Goal: Task Accomplishment & Management: Complete application form

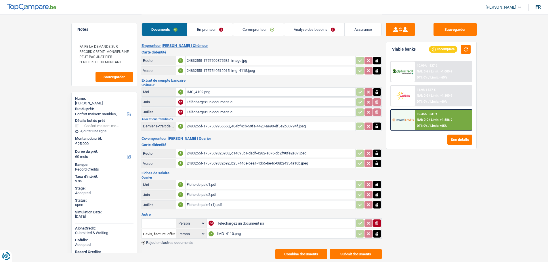
select select "household"
select select "60"
click at [307, 253] on button "Combine documents" at bounding box center [301, 254] width 52 height 10
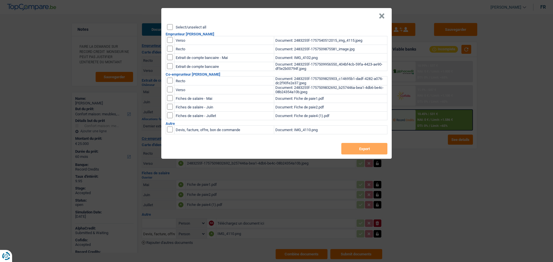
click at [186, 23] on header "×" at bounding box center [276, 16] width 230 height 16
click at [186, 25] on label "Select/unselect all" at bounding box center [191, 27] width 31 height 4
click at [173, 25] on input "Select/unselect all" at bounding box center [170, 27] width 6 height 6
checkbox input "true"
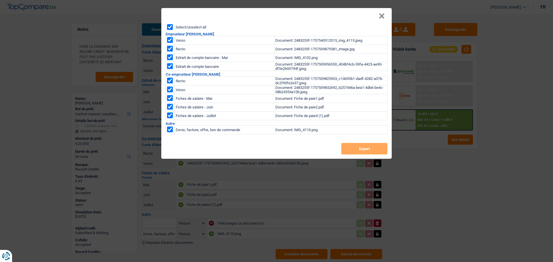
checkbox input "true"
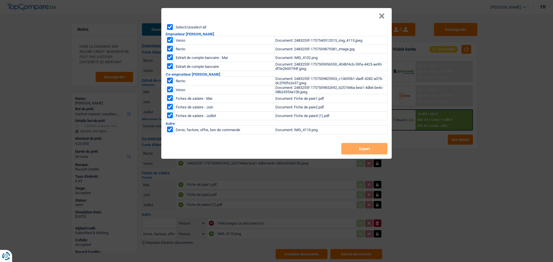
checkbox input "true"
click at [357, 149] on button "Export" at bounding box center [364, 149] width 46 height 12
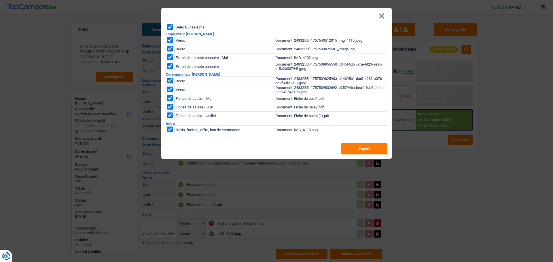
click at [383, 16] on button "×" at bounding box center [381, 16] width 6 height 6
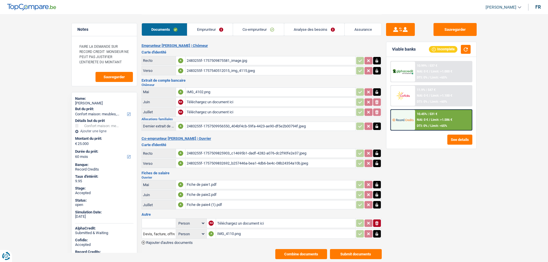
click at [357, 30] on link "Assurance" at bounding box center [363, 29] width 37 height 12
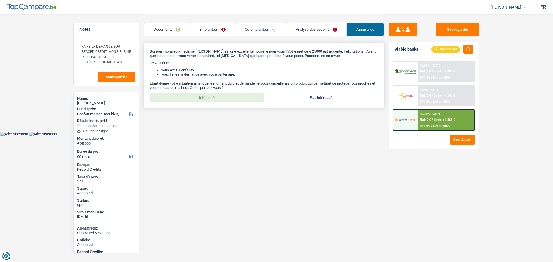
click at [239, 96] on label "Intéressé" at bounding box center [207, 97] width 114 height 9
click at [239, 96] on input "Intéressé" at bounding box center [207, 97] width 114 height 9
radio input "true"
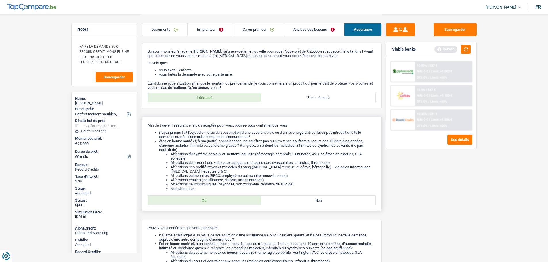
click at [219, 204] on label "Oui" at bounding box center [205, 200] width 114 height 9
click at [219, 204] on input "Oui" at bounding box center [205, 200] width 114 height 9
radio input "true"
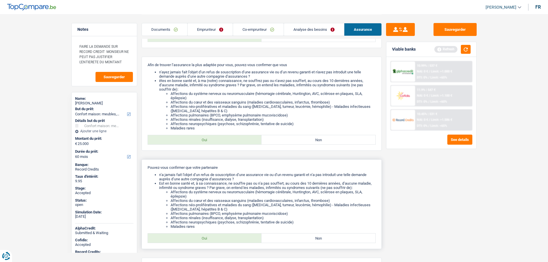
scroll to position [106, 0]
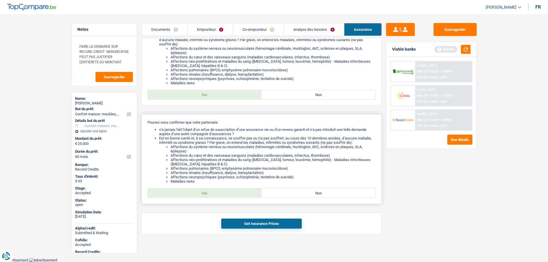
click at [226, 193] on label "Oui" at bounding box center [205, 193] width 114 height 9
click at [226, 193] on input "Oui" at bounding box center [205, 193] width 114 height 9
radio input "true"
click at [258, 225] on button "Get Insurance Prices" at bounding box center [261, 224] width 81 height 10
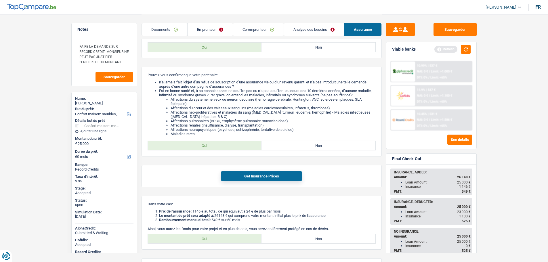
scroll to position [163, 0]
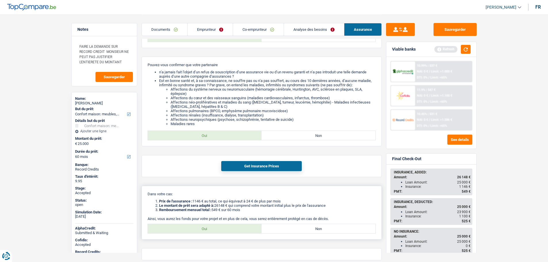
click at [213, 227] on label "Oui" at bounding box center [205, 228] width 114 height 9
click at [213, 227] on input "Oui" at bounding box center [205, 228] width 114 height 9
radio input "true"
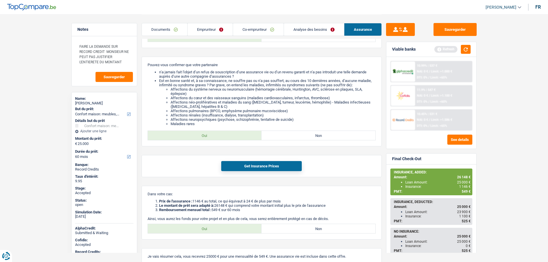
click at [162, 33] on link "Documents" at bounding box center [164, 29] width 45 height 12
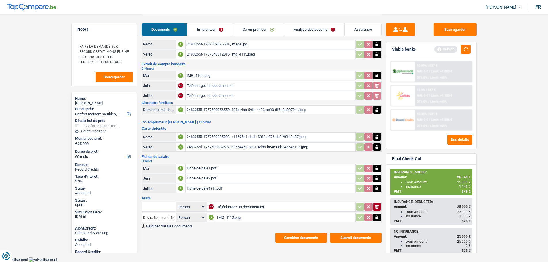
scroll to position [16, 0]
click at [227, 218] on div "IMG_4110.png" at bounding box center [285, 218] width 137 height 9
click at [513, 164] on main "Notes FAIRE LA DEMANDE SUR RECORD CREDIT MONSIEUR NE PEUT PAS JUSTIFIER L'ENTIE…" at bounding box center [274, 121] width 548 height 274
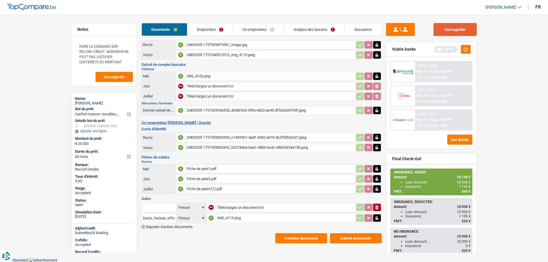
click at [462, 30] on button "Sauvegarder" at bounding box center [455, 29] width 43 height 13
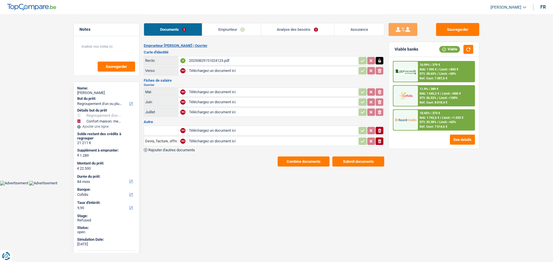
select select "refinancing"
select select "household"
select select "84"
select select "cofidis"
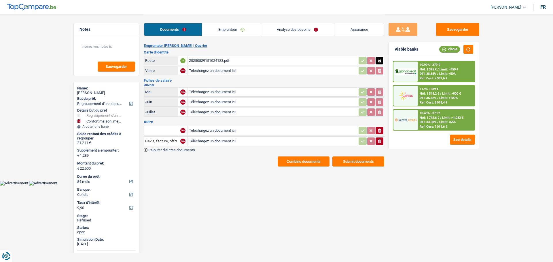
select select "84"
select select "96"
select select "refinancing"
select select "household"
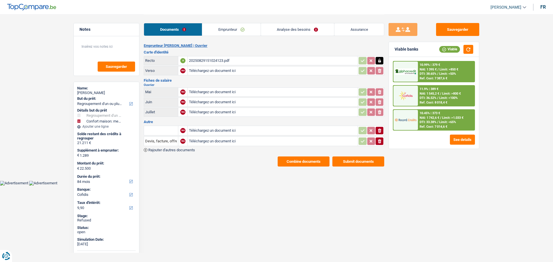
select select "yes"
select select "84"
click at [275, 30] on link "Analyse des besoins" at bounding box center [297, 29] width 73 height 12
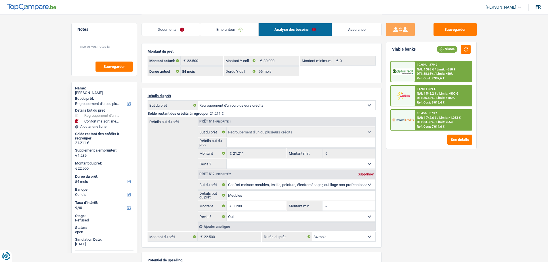
click at [228, 29] on link "Emprunteur" at bounding box center [229, 29] width 58 height 12
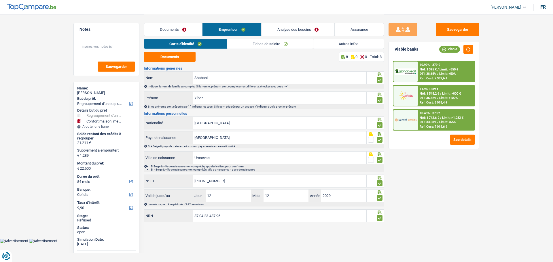
click at [281, 28] on link "Analyse des besoins" at bounding box center [297, 29] width 73 height 12
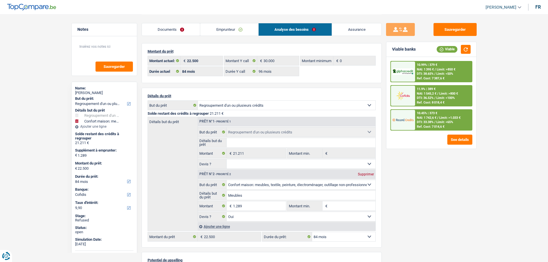
click at [427, 117] on span "NAI: 1 742,6 €" at bounding box center [427, 118] width 20 height 4
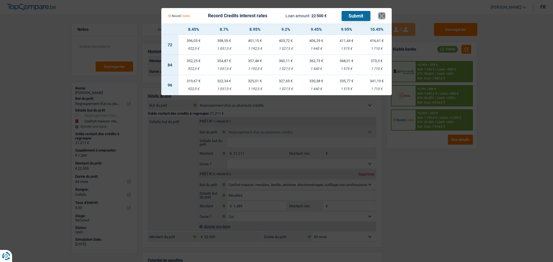
click at [381, 16] on button "×" at bounding box center [381, 16] width 6 height 6
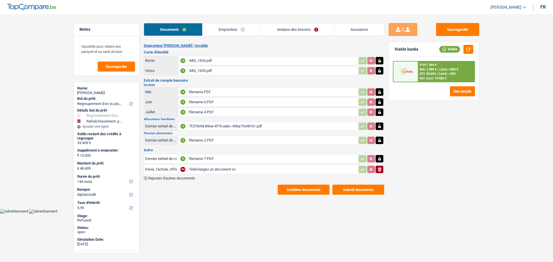
select select "refinancing"
select select "houseOrGarden"
select select "144"
select select "alphacredit"
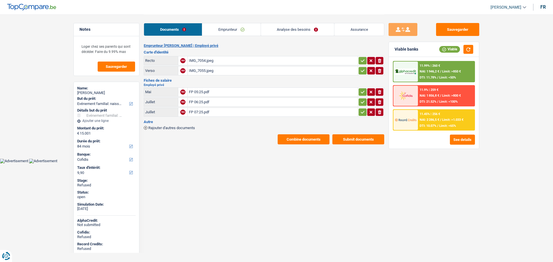
select select "familyEvent"
select select "84"
select select "cofidis"
click at [92, 94] on div "Delhy Collart" at bounding box center [106, 93] width 58 height 5
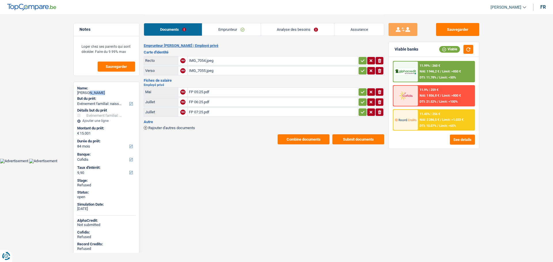
click at [92, 94] on div "Delhy Collart" at bounding box center [106, 93] width 58 height 5
copy div "Collart"
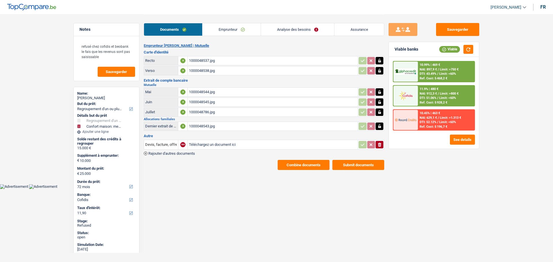
select select "refinancing"
select select "household"
select select "72"
select select "cofidis"
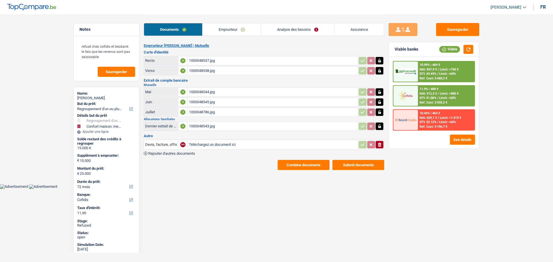
select select "72"
select select "refinancing"
select select "yes"
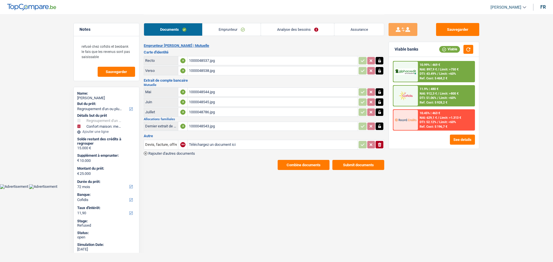
select select "household"
select select "false"
select select "72"
click at [226, 27] on link "Emprunteur" at bounding box center [231, 29] width 58 height 12
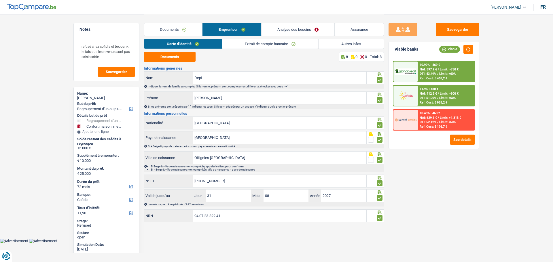
click at [289, 27] on link "Analyse des besoins" at bounding box center [297, 29] width 73 height 12
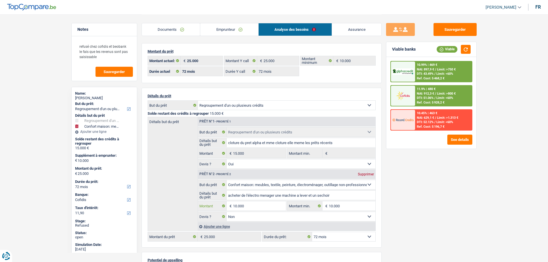
click at [255, 203] on input "10.000" at bounding box center [259, 205] width 53 height 9
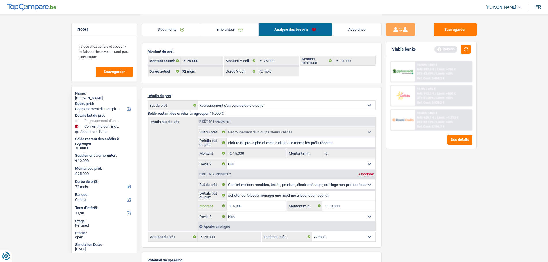
type input "5.001"
type input "20.001"
select select "120"
type input "20.001"
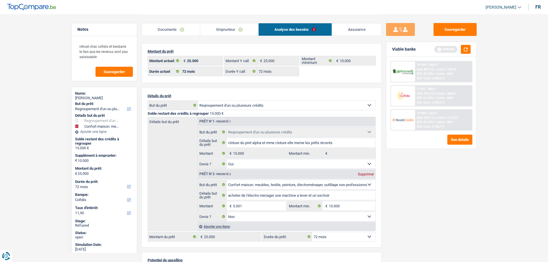
select select "120"
type input "20.001"
click at [427, 206] on div "Sauvegarder Viable banks Refresh 10.99% | 469 € NAI: 897,9 € / Limit: >750 € DT…" at bounding box center [431, 138] width 99 height 230
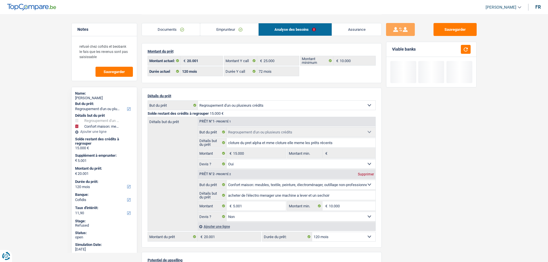
click at [345, 237] on select "12 mois 18 mois 24 mois 30 mois 36 mois 42 mois 48 mois 60 mois 72 mois 84 mois…" at bounding box center [343, 236] width 63 height 9
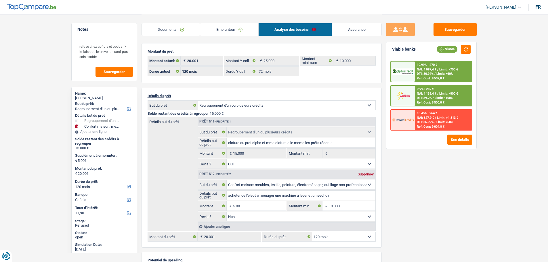
select select "84"
click at [312, 232] on select "12 mois 18 mois 24 mois 30 mois 36 mois 42 mois 48 mois 60 mois 72 mois 84 mois…" at bounding box center [343, 236] width 63 height 9
select select "84"
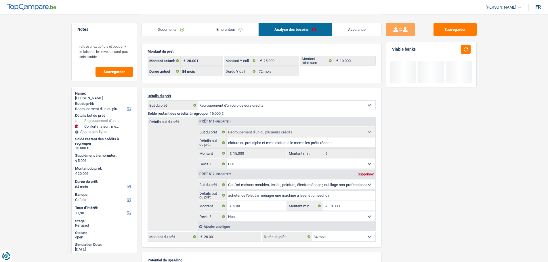
click at [399, 214] on div "Sauvegarder Viable banks" at bounding box center [431, 138] width 99 height 230
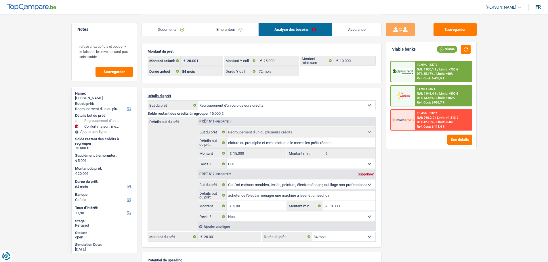
click at [90, 97] on div "[PERSON_NAME]" at bounding box center [104, 98] width 58 height 5
copy div "Dept"
